Goal: Navigation & Orientation: Find specific page/section

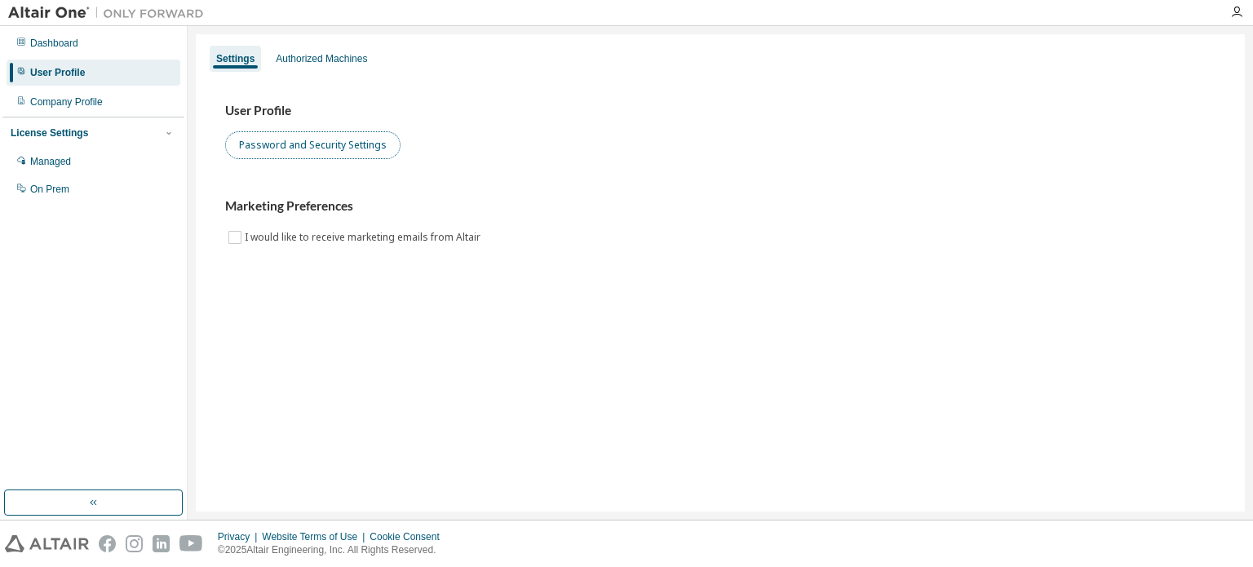
click at [351, 146] on button "Password and Security Settings" at bounding box center [312, 145] width 175 height 28
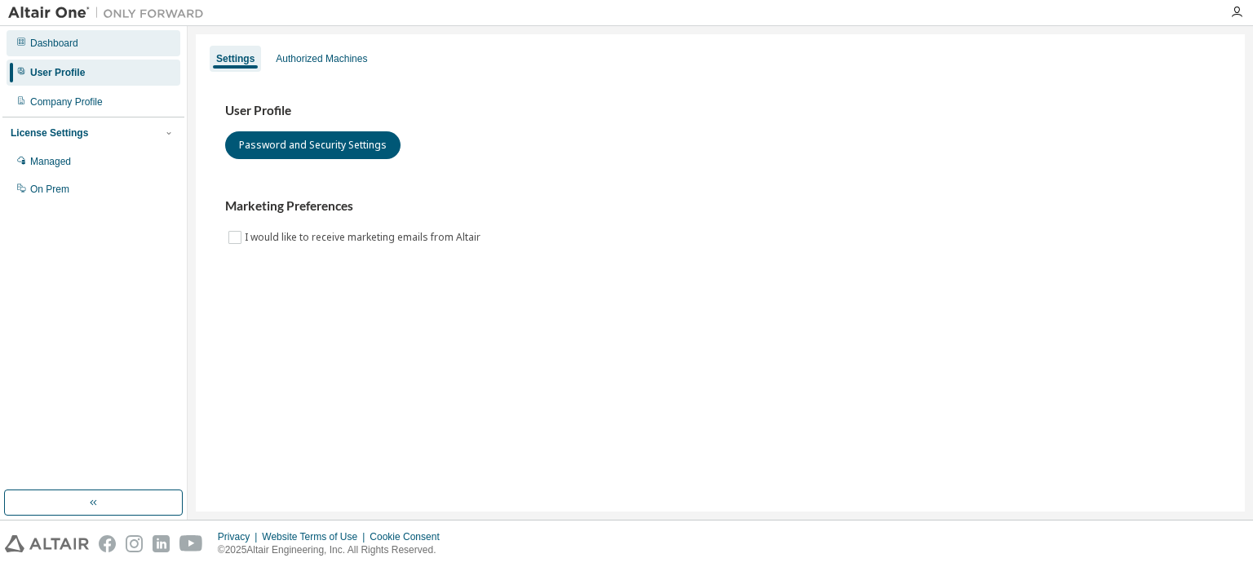
click at [67, 42] on div "Dashboard" at bounding box center [54, 43] width 48 height 13
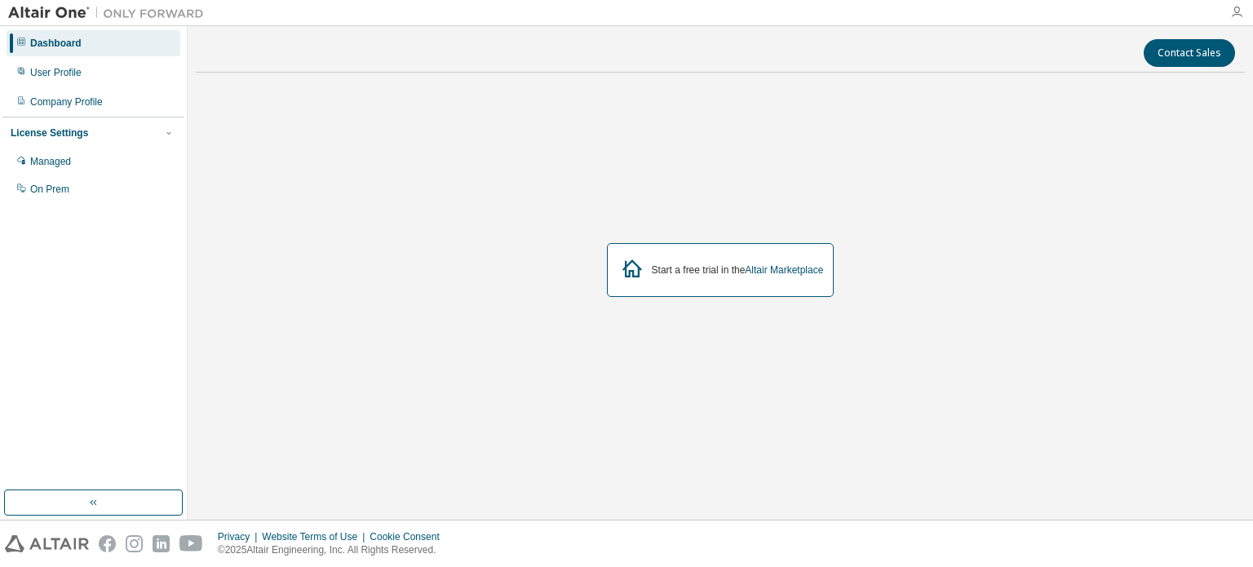
click at [1237, 12] on icon "button" at bounding box center [1236, 12] width 13 height 13
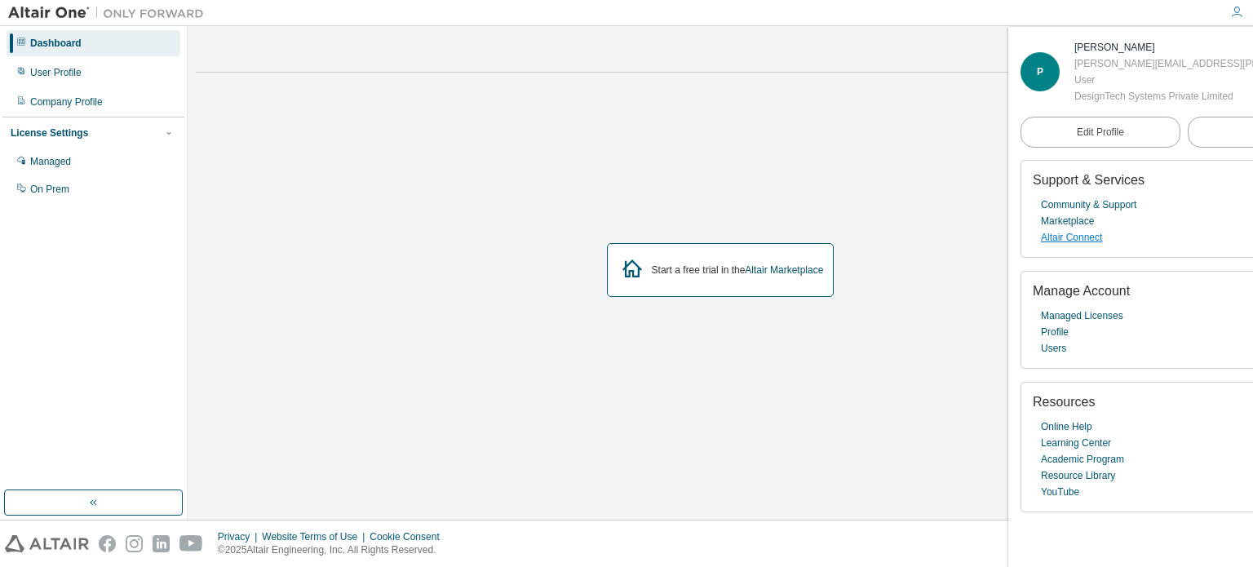
click at [1068, 246] on link "Altair Connect" at bounding box center [1071, 237] width 61 height 16
